Goal: Entertainment & Leisure: Consume media (video, audio)

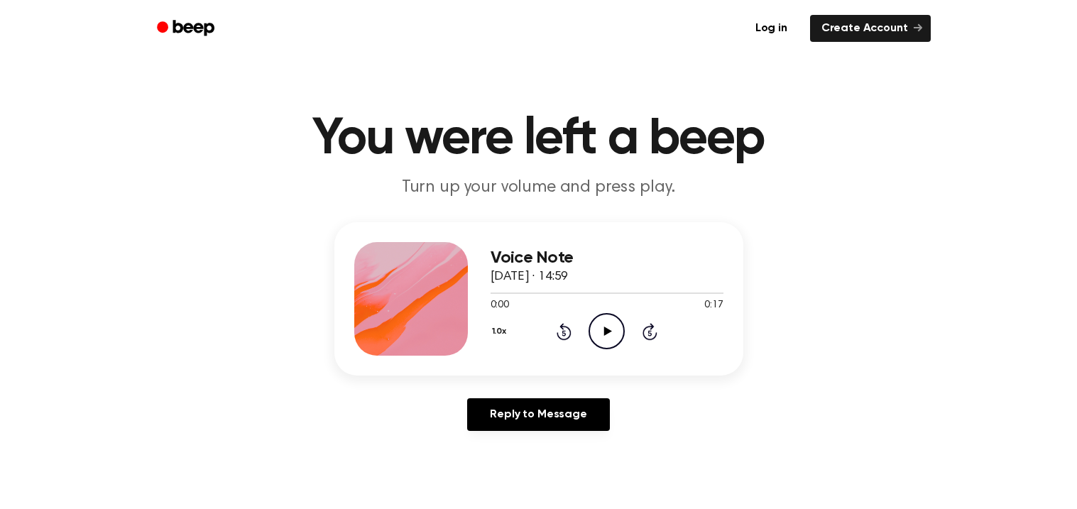
click at [603, 327] on icon "Play Audio" at bounding box center [606, 331] width 36 height 36
click at [566, 323] on icon "Rewind 5 seconds" at bounding box center [564, 331] width 16 height 18
click at [600, 325] on icon "Play Audio" at bounding box center [606, 331] width 36 height 36
click at [600, 325] on icon "Pause Audio" at bounding box center [606, 331] width 36 height 36
click at [561, 328] on icon at bounding box center [563, 331] width 15 height 17
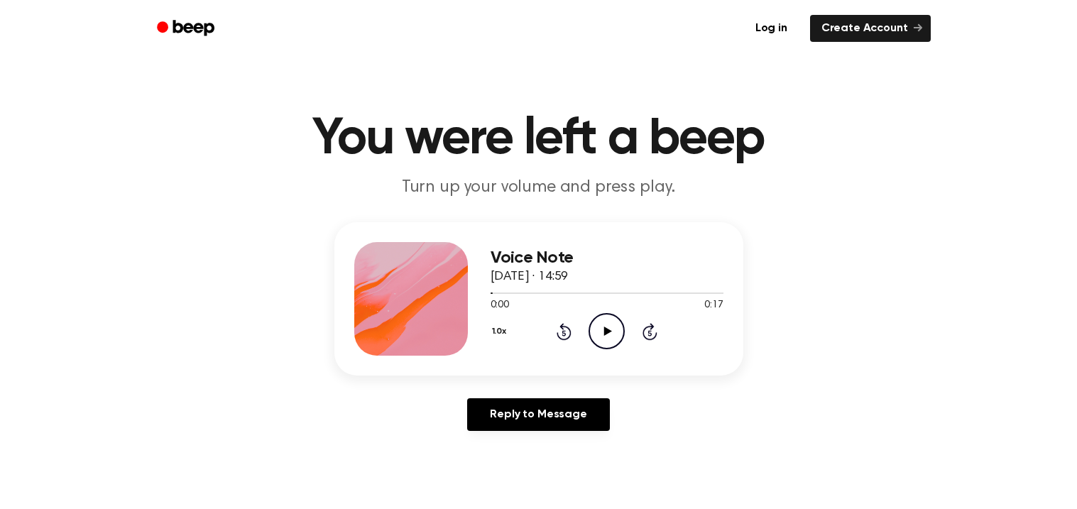
click at [602, 326] on icon "Play Audio" at bounding box center [606, 331] width 36 height 36
click at [607, 325] on icon "Play Audio" at bounding box center [606, 331] width 36 height 36
click at [559, 327] on icon "Rewind 5 seconds" at bounding box center [564, 331] width 16 height 18
click at [559, 325] on icon "Rewind 5 seconds" at bounding box center [564, 331] width 16 height 18
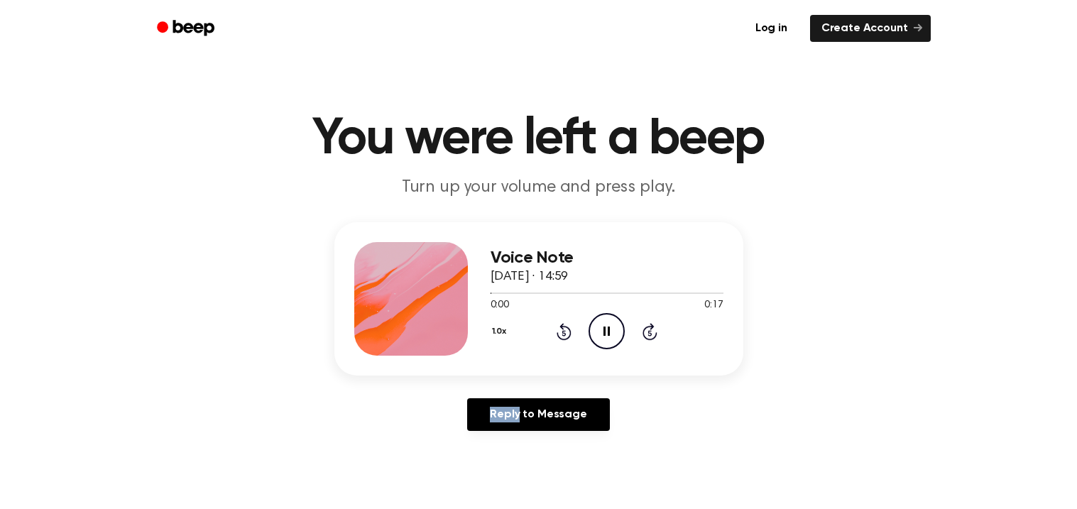
click at [559, 325] on icon "Rewind 5 seconds" at bounding box center [564, 331] width 16 height 18
click at [566, 326] on icon at bounding box center [563, 331] width 15 height 17
click at [608, 326] on icon "Play Audio" at bounding box center [606, 331] width 36 height 36
click at [566, 326] on icon at bounding box center [563, 331] width 15 height 17
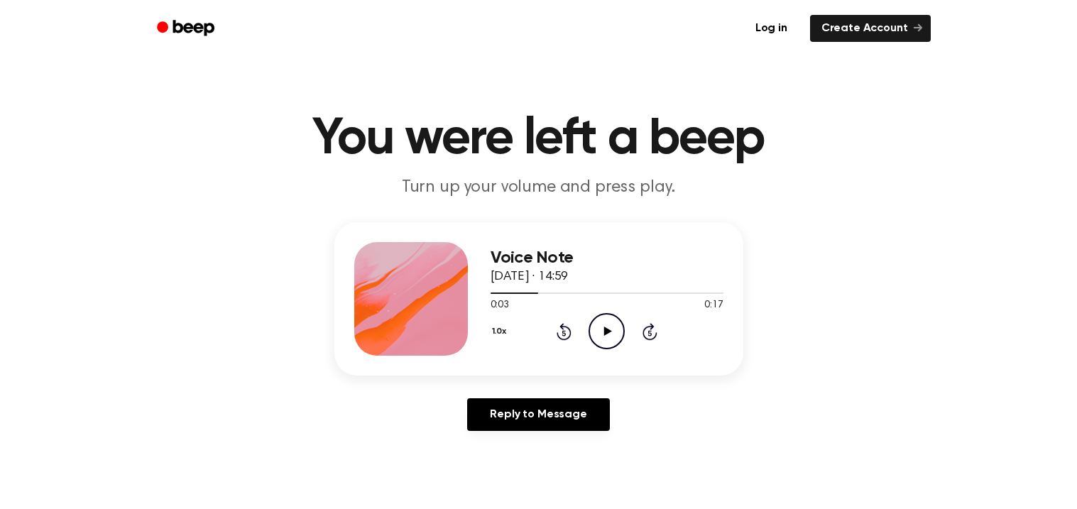
click at [566, 326] on icon at bounding box center [563, 331] width 15 height 17
click at [608, 324] on icon "Play Audio" at bounding box center [606, 331] width 36 height 36
click at [562, 324] on icon at bounding box center [563, 331] width 15 height 17
click at [606, 325] on icon "Pause Audio" at bounding box center [606, 331] width 36 height 36
click at [566, 324] on icon "Rewind 5 seconds" at bounding box center [564, 331] width 16 height 18
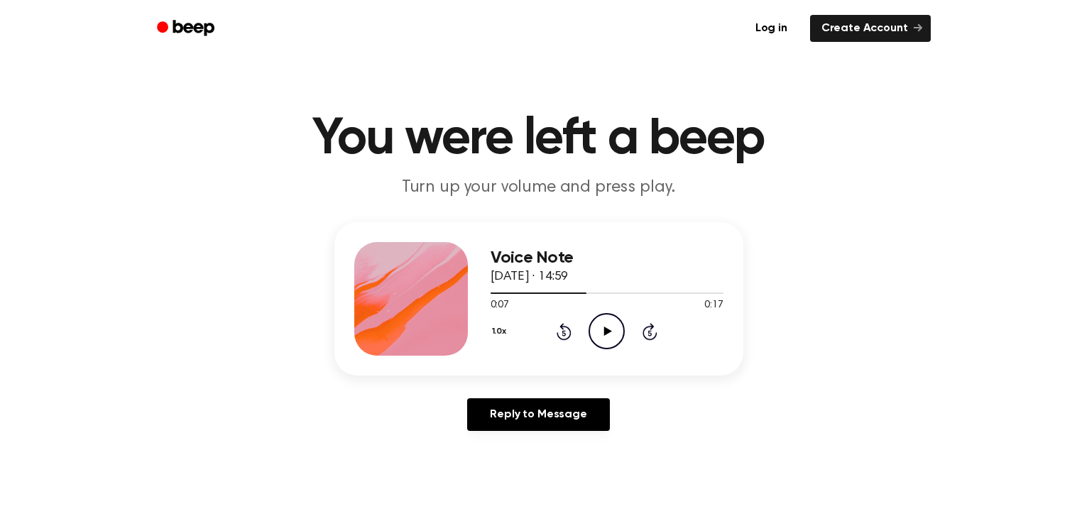
click at [600, 326] on icon "Play Audio" at bounding box center [606, 331] width 36 height 36
click at [600, 326] on icon "Pause Audio" at bounding box center [606, 331] width 36 height 36
click at [566, 324] on icon "Rewind 5 seconds" at bounding box center [564, 331] width 16 height 18
click at [561, 325] on icon at bounding box center [563, 331] width 15 height 17
click at [602, 327] on icon "Play Audio" at bounding box center [606, 331] width 36 height 36
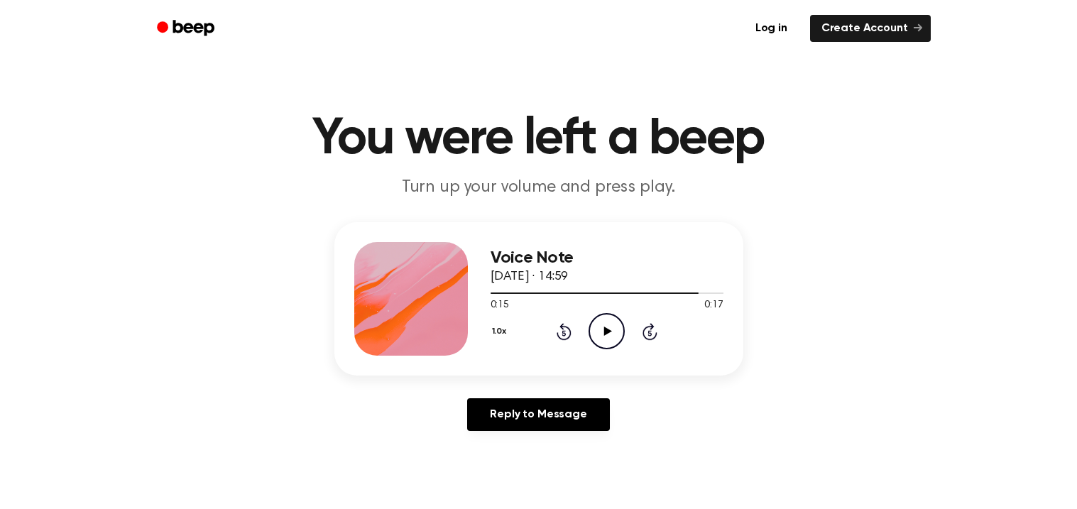
click at [561, 328] on icon at bounding box center [563, 331] width 15 height 17
click at [596, 324] on icon "Play Audio" at bounding box center [606, 331] width 36 height 36
click at [596, 324] on icon "Pause Audio" at bounding box center [606, 331] width 36 height 36
click at [605, 326] on icon "Play Audio" at bounding box center [606, 331] width 36 height 36
click at [605, 326] on icon "Pause Audio" at bounding box center [606, 331] width 36 height 36
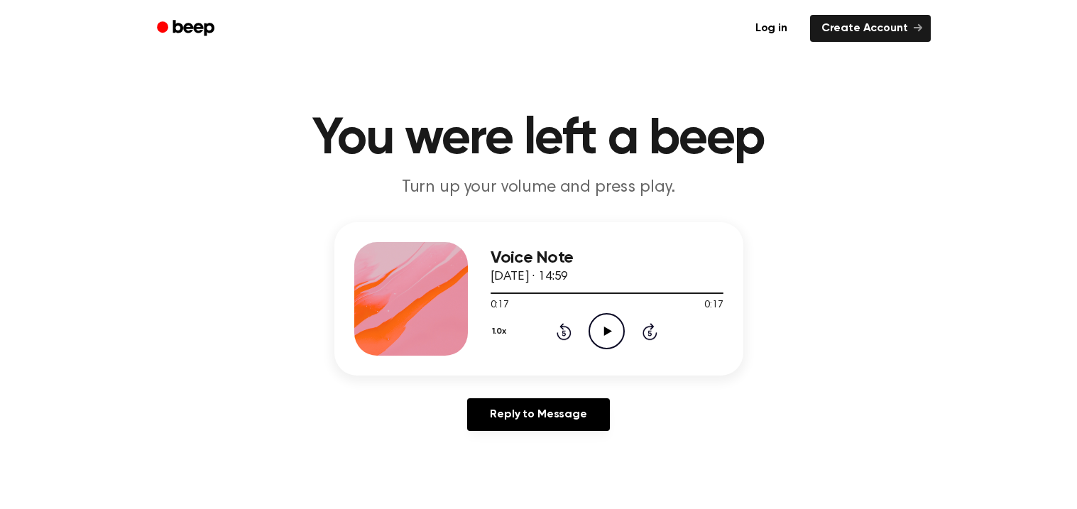
click at [605, 326] on icon "Play Audio" at bounding box center [606, 331] width 36 height 36
